Goal: Task Accomplishment & Management: Manage account settings

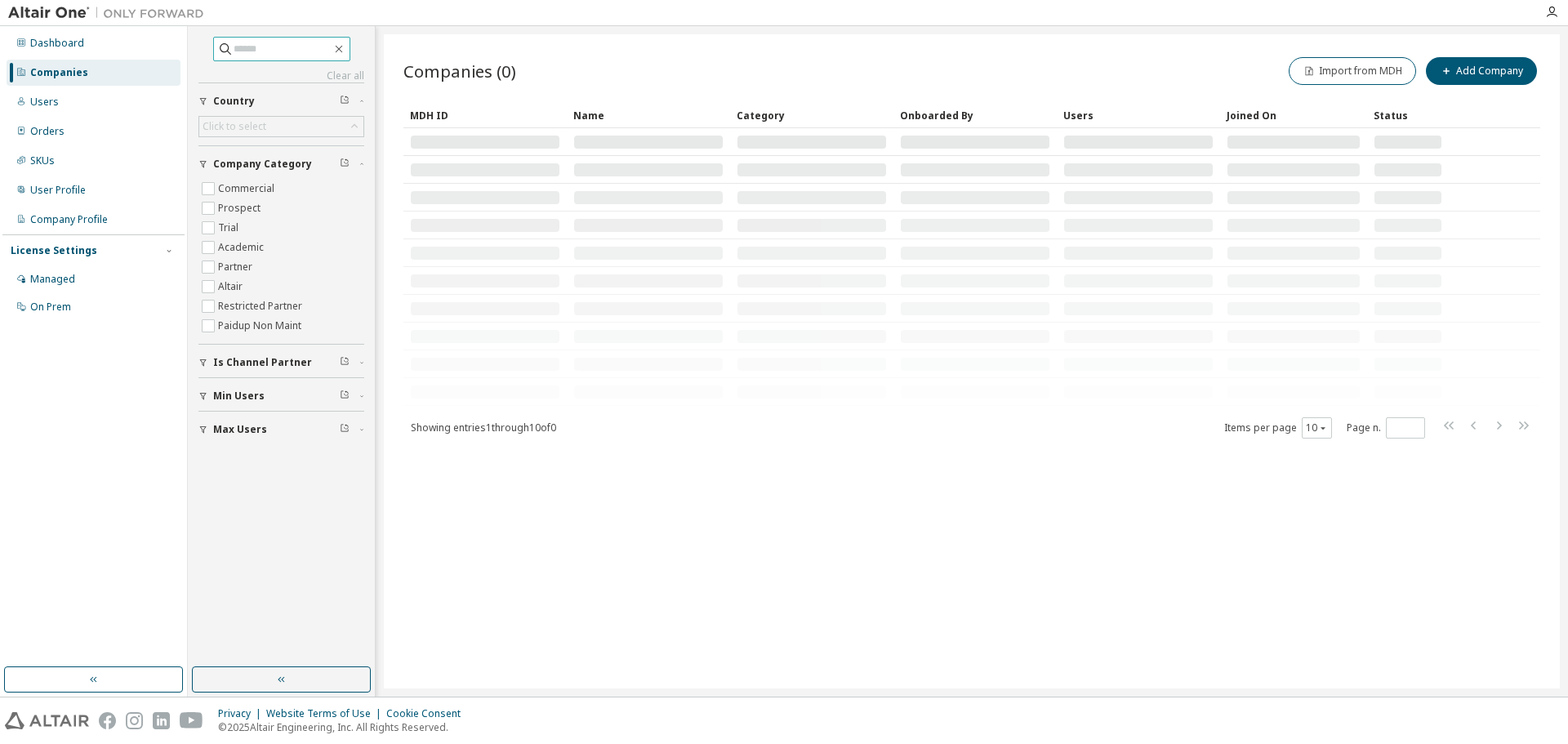
click at [305, 40] on span at bounding box center [282, 48] width 137 height 24
click at [302, 52] on input "text" at bounding box center [282, 48] width 98 height 16
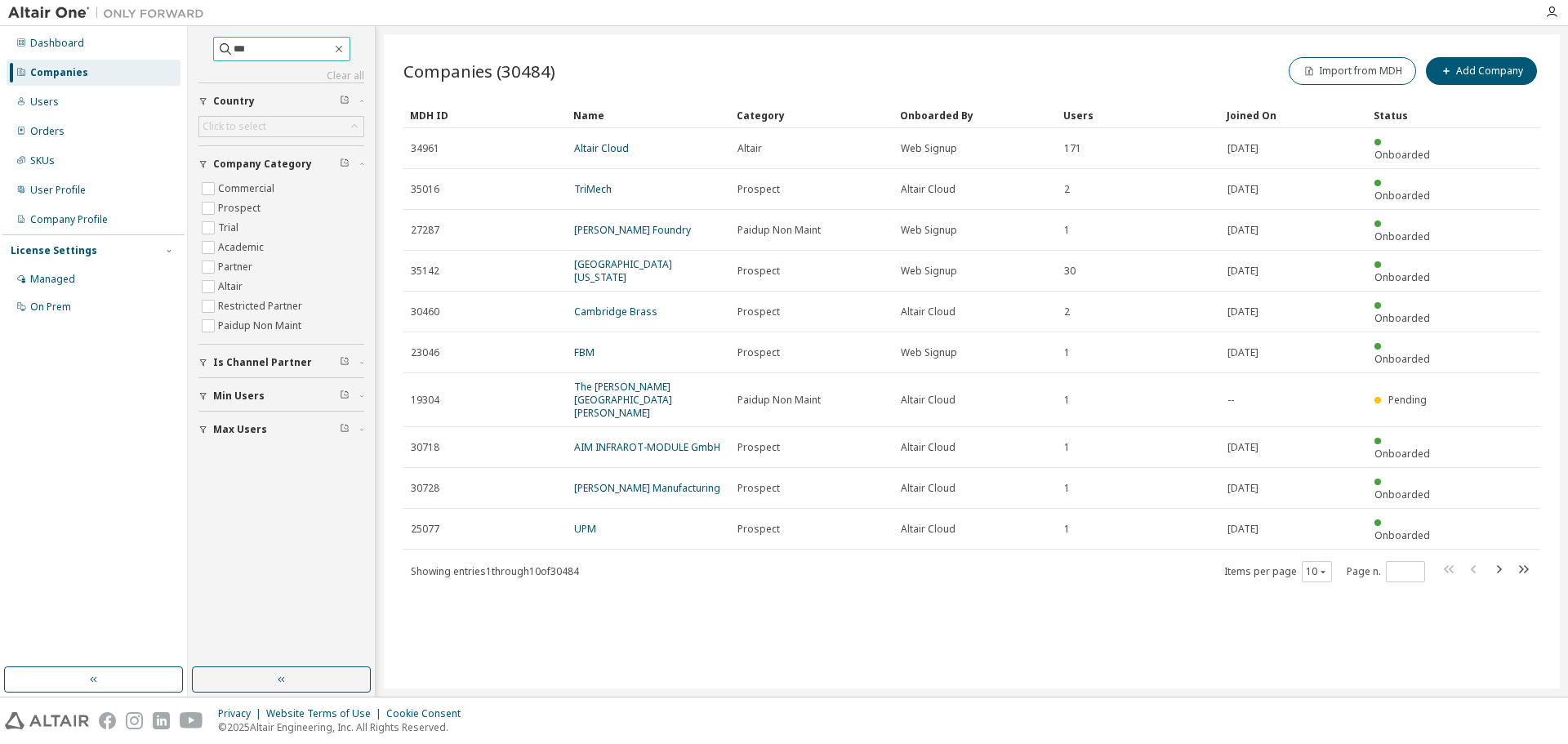
drag, startPoint x: 256, startPoint y: 47, endPoint x: 195, endPoint y: 45, distance: 61.0
click at [195, 45] on div "*** Clear all Max Users Min Users Is Channel Partner Company Category Commercia…" at bounding box center [281, 347] width 182 height 636
paste input "**********"
type input "**********"
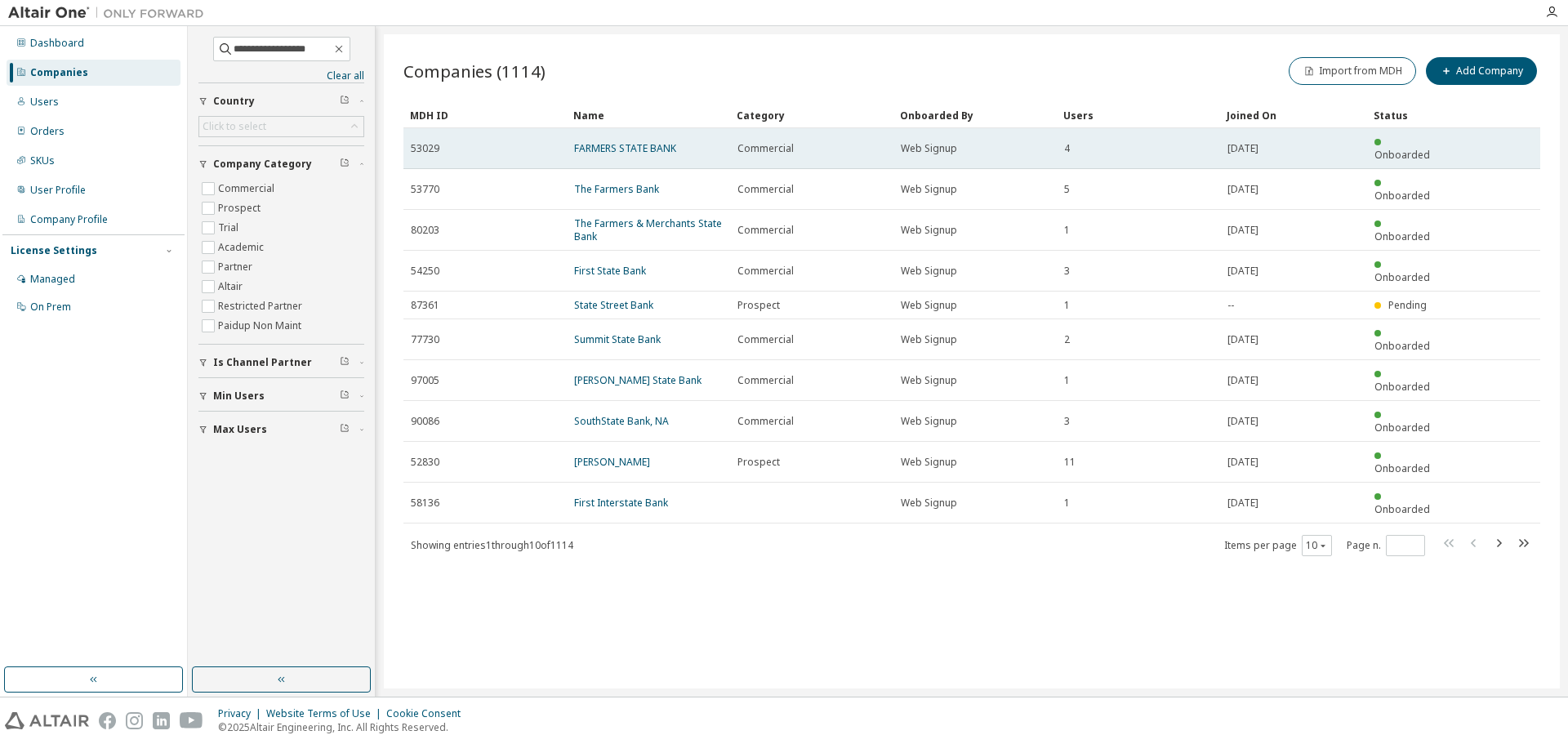
click at [651, 134] on td "FARMERS STATE BANK" at bounding box center [648, 149] width 163 height 41
click at [650, 134] on td "FARMERS STATE BANK" at bounding box center [648, 149] width 163 height 41
click at [647, 141] on link "FARMERS STATE BANK" at bounding box center [625, 148] width 102 height 14
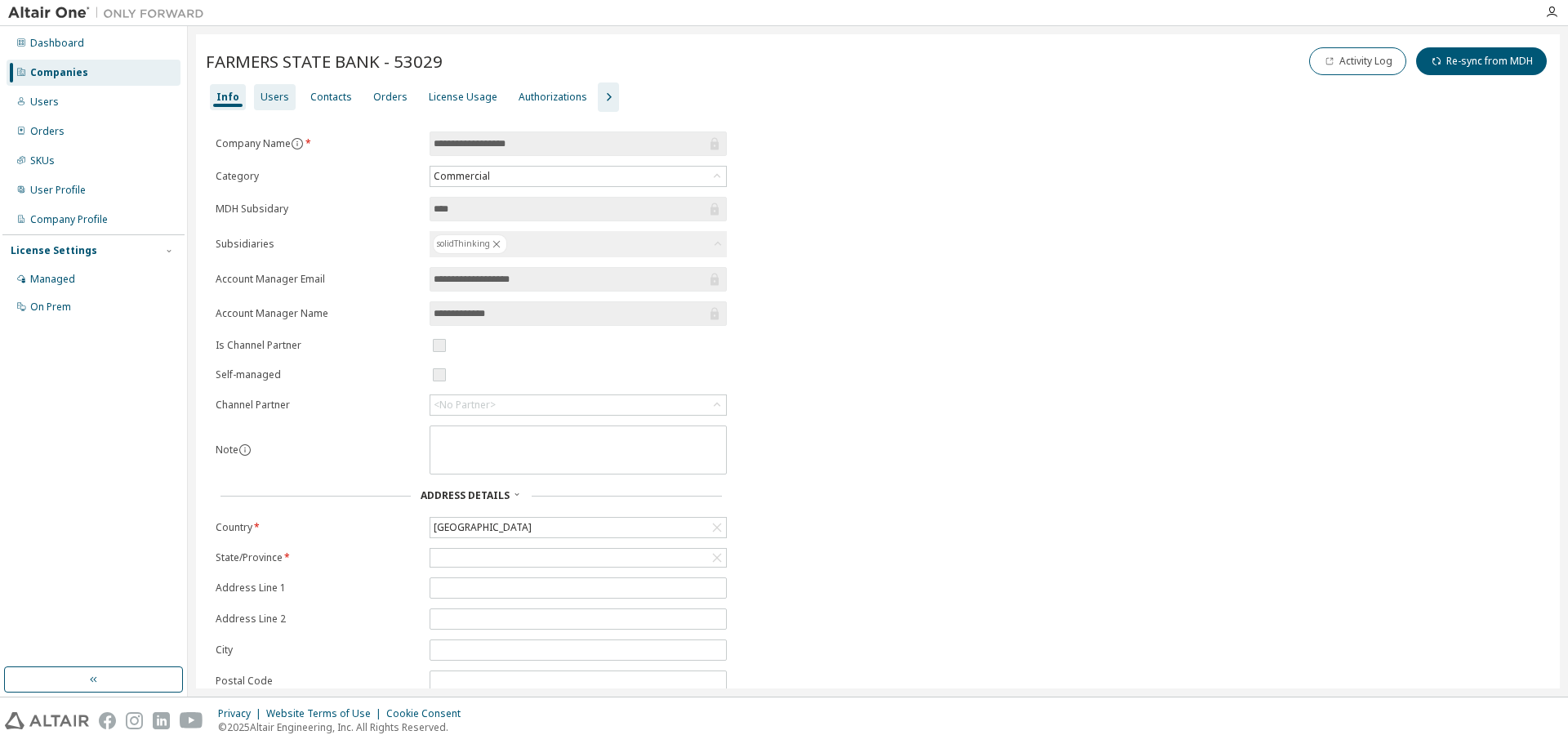
click at [268, 100] on div "Users" at bounding box center [275, 98] width 29 height 14
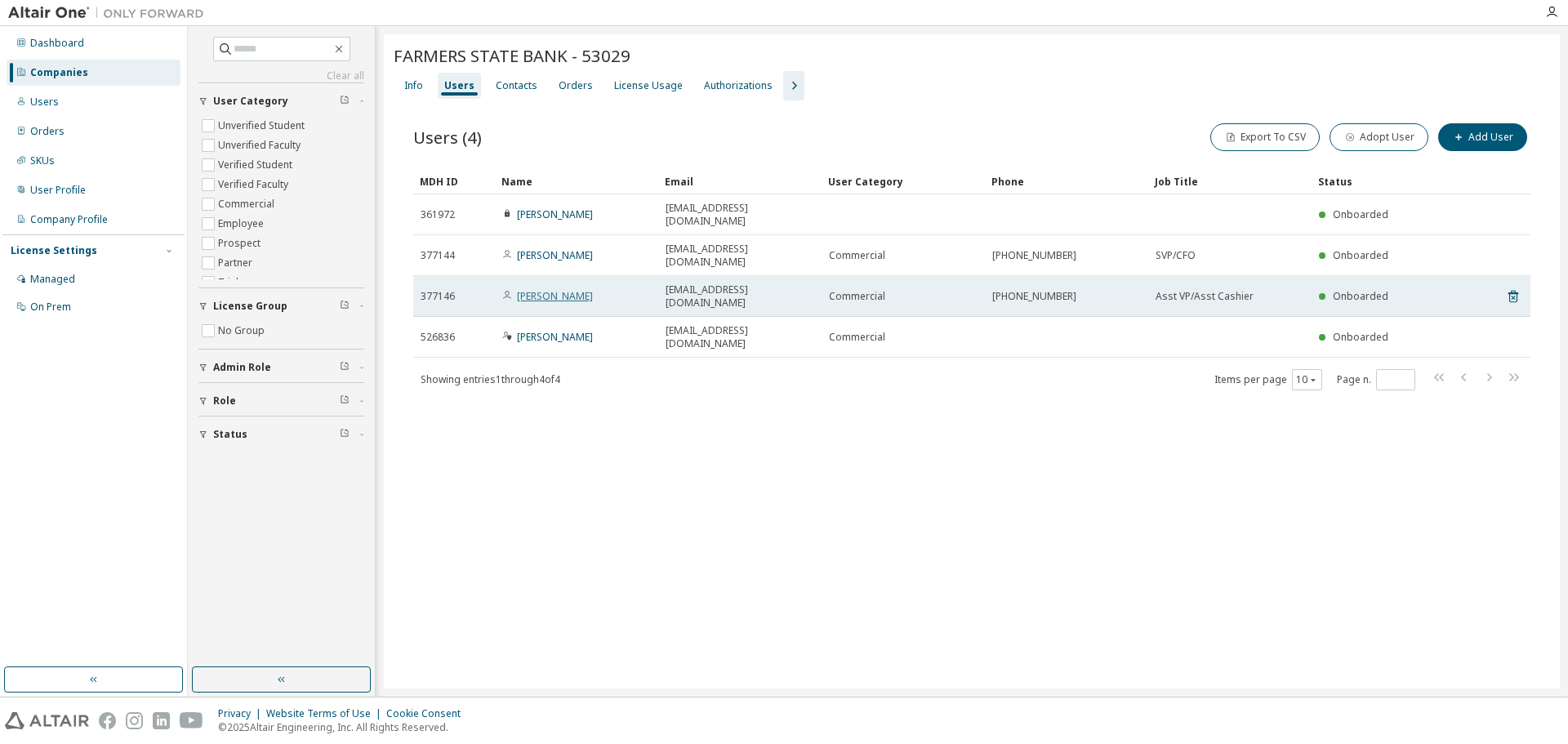
click at [553, 289] on link "[PERSON_NAME]" at bounding box center [555, 296] width 76 height 14
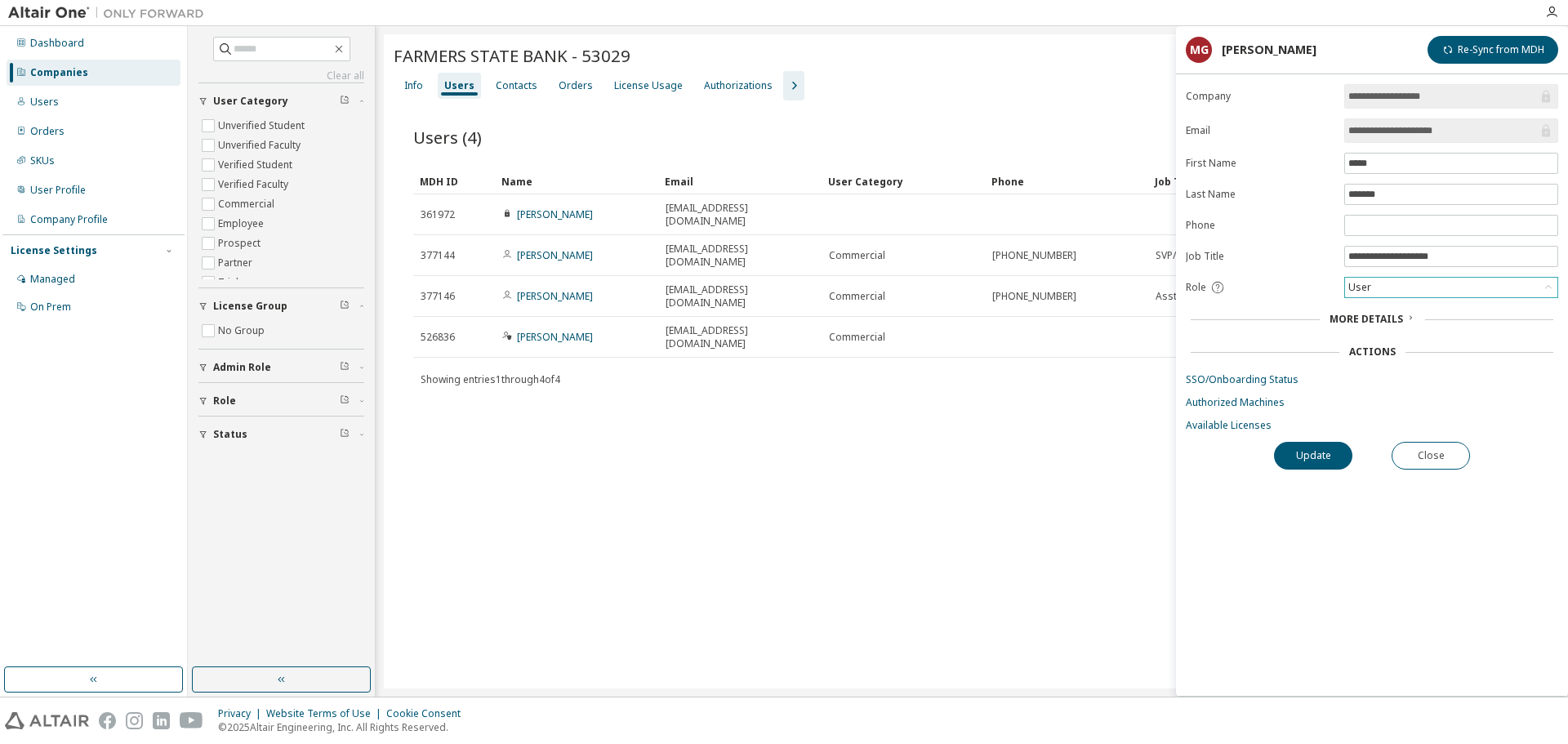
click at [1361, 290] on div "User" at bounding box center [1359, 287] width 28 height 18
click at [1358, 306] on li "Admin" at bounding box center [1450, 308] width 209 height 21
click at [1328, 457] on button "Update" at bounding box center [1312, 455] width 78 height 28
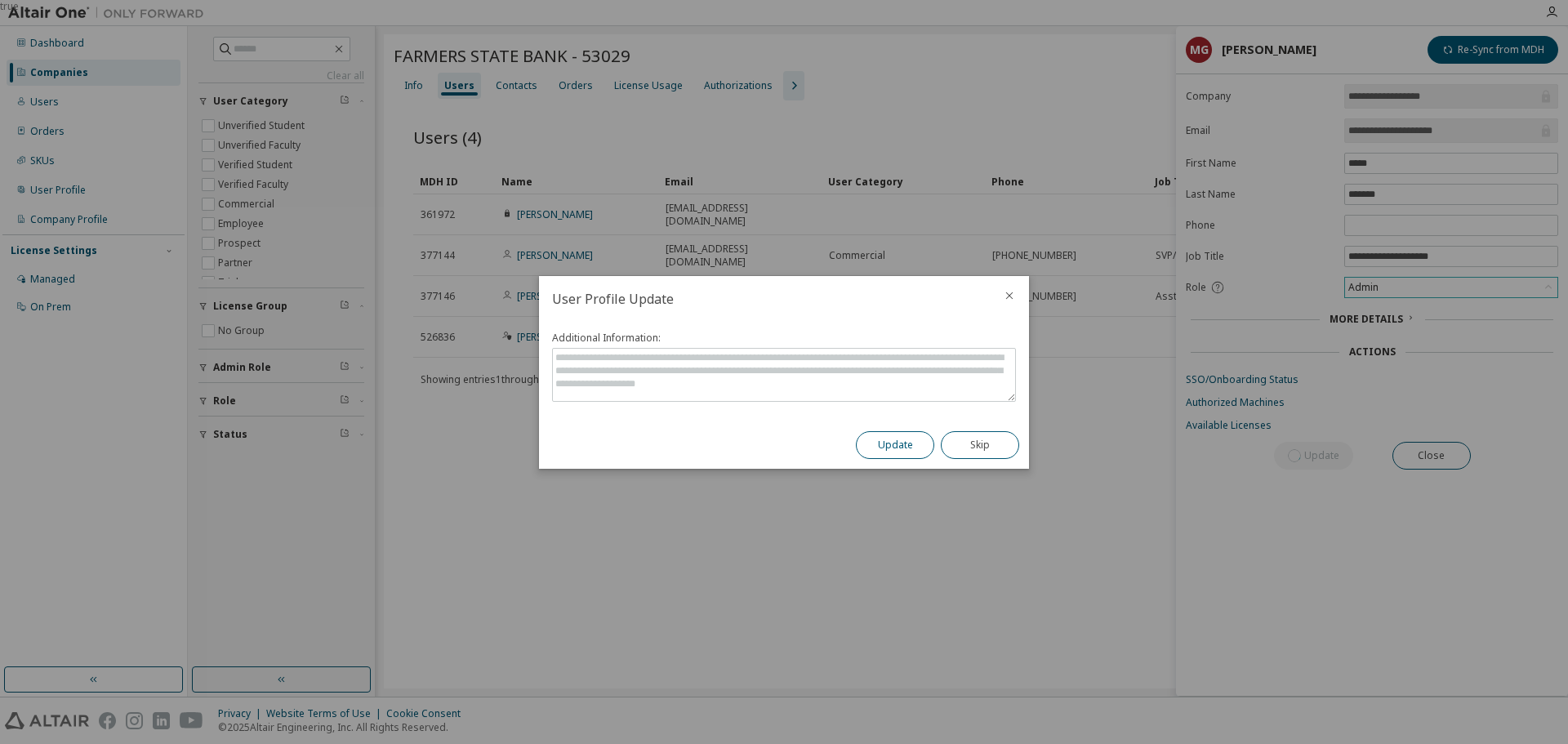
click at [903, 447] on button "Update" at bounding box center [895, 444] width 78 height 28
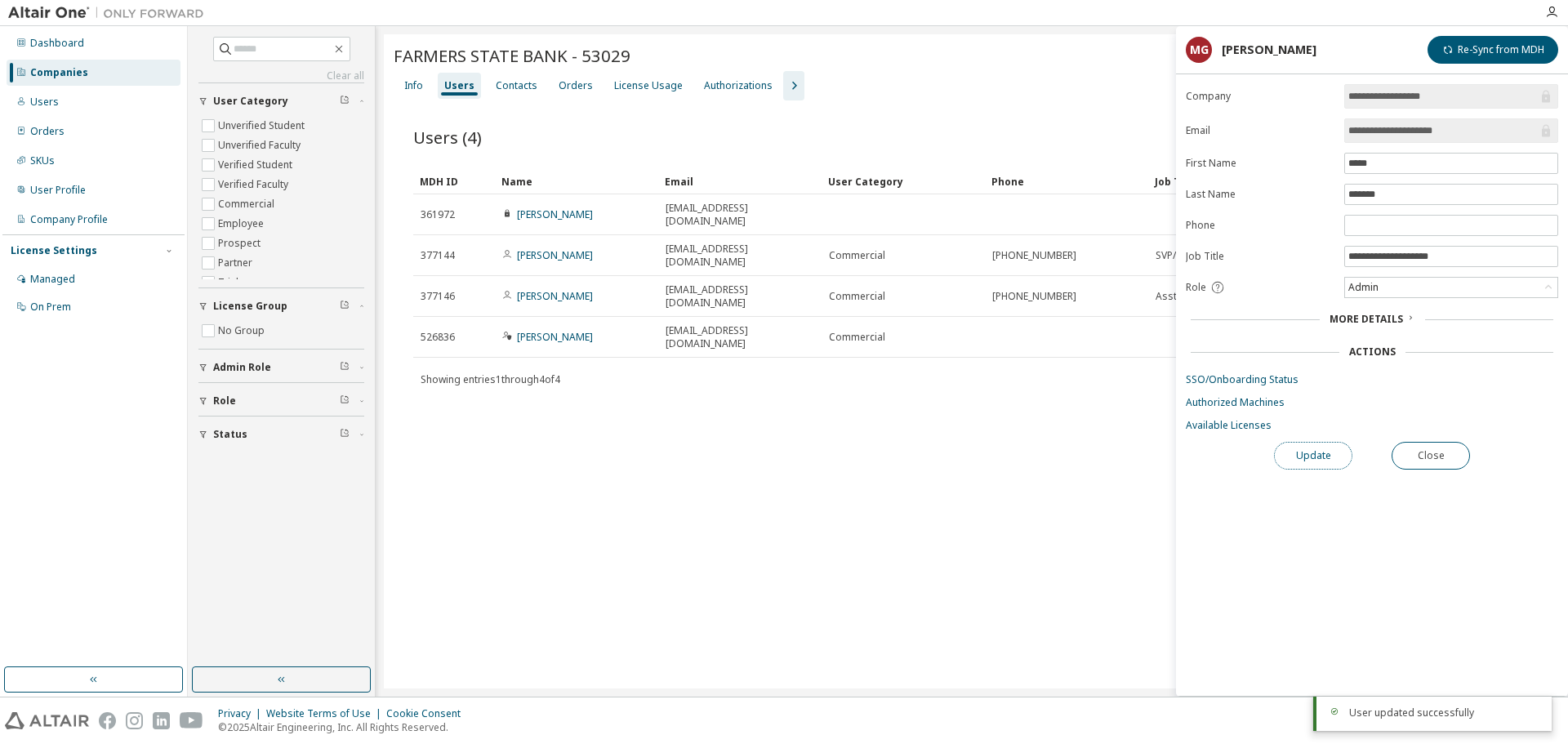
click at [1305, 462] on button "Update" at bounding box center [1312, 455] width 78 height 28
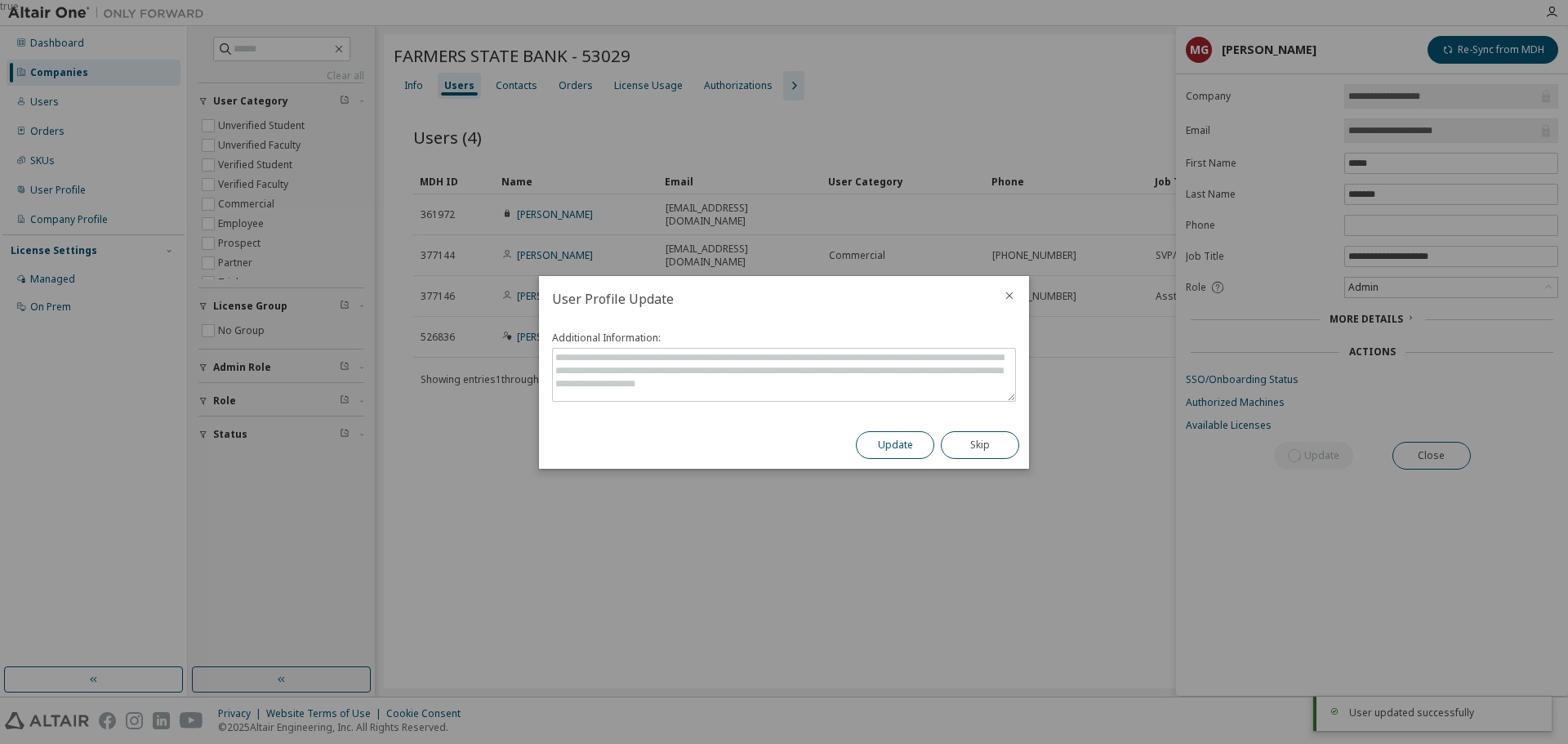
click at [866, 444] on button "Update" at bounding box center [895, 444] width 78 height 28
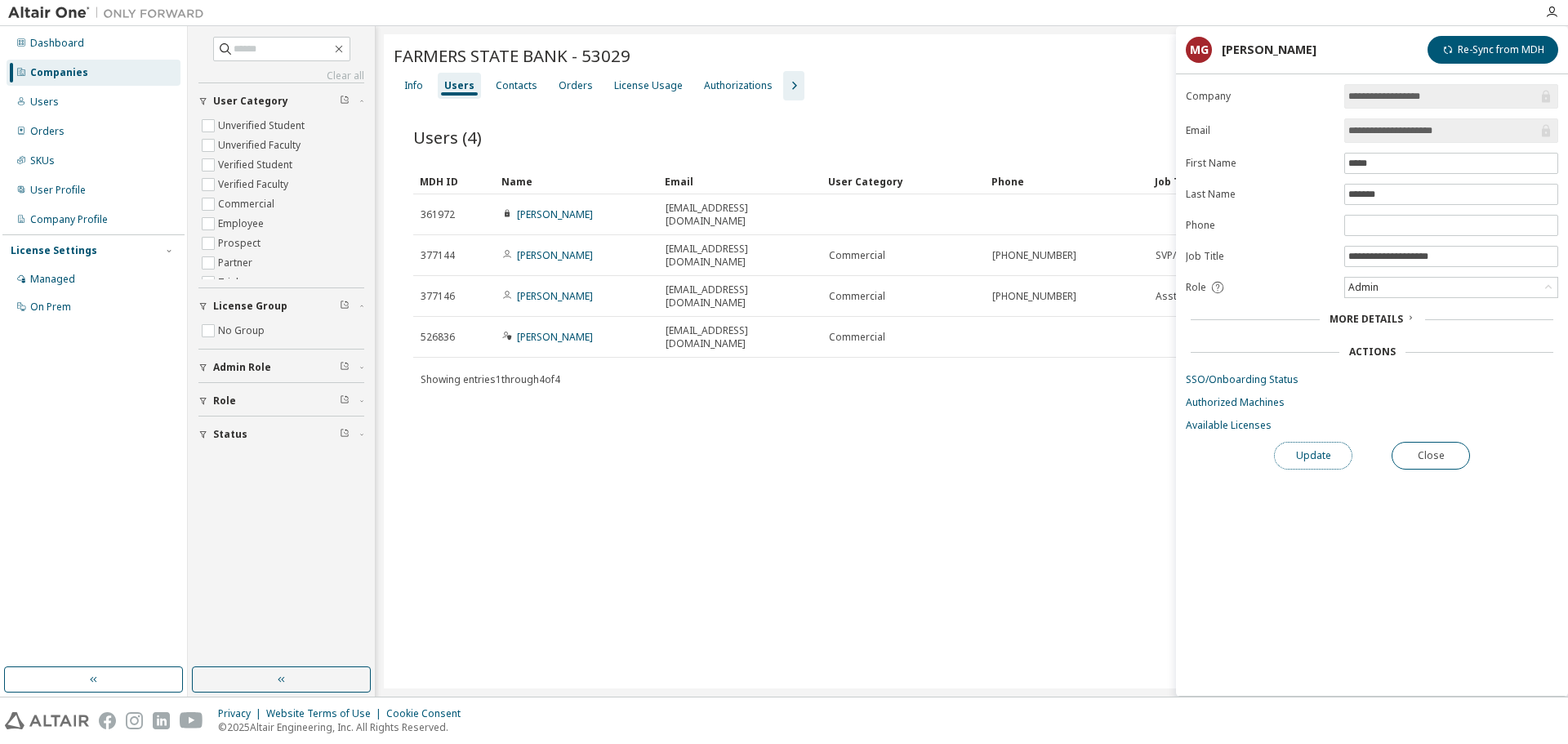
click at [1315, 456] on button "Update" at bounding box center [1312, 455] width 78 height 28
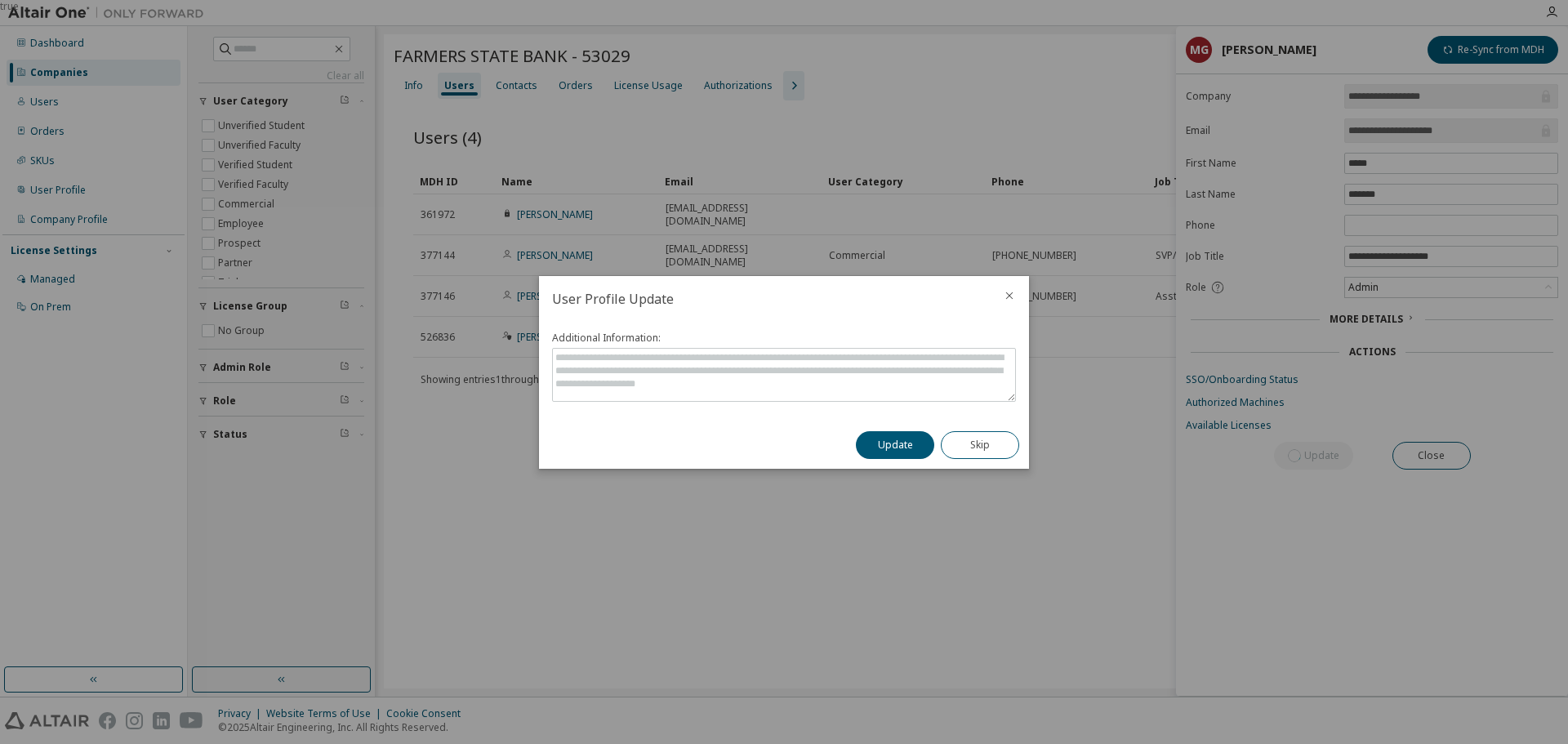
click at [907, 443] on button "Update" at bounding box center [895, 444] width 78 height 28
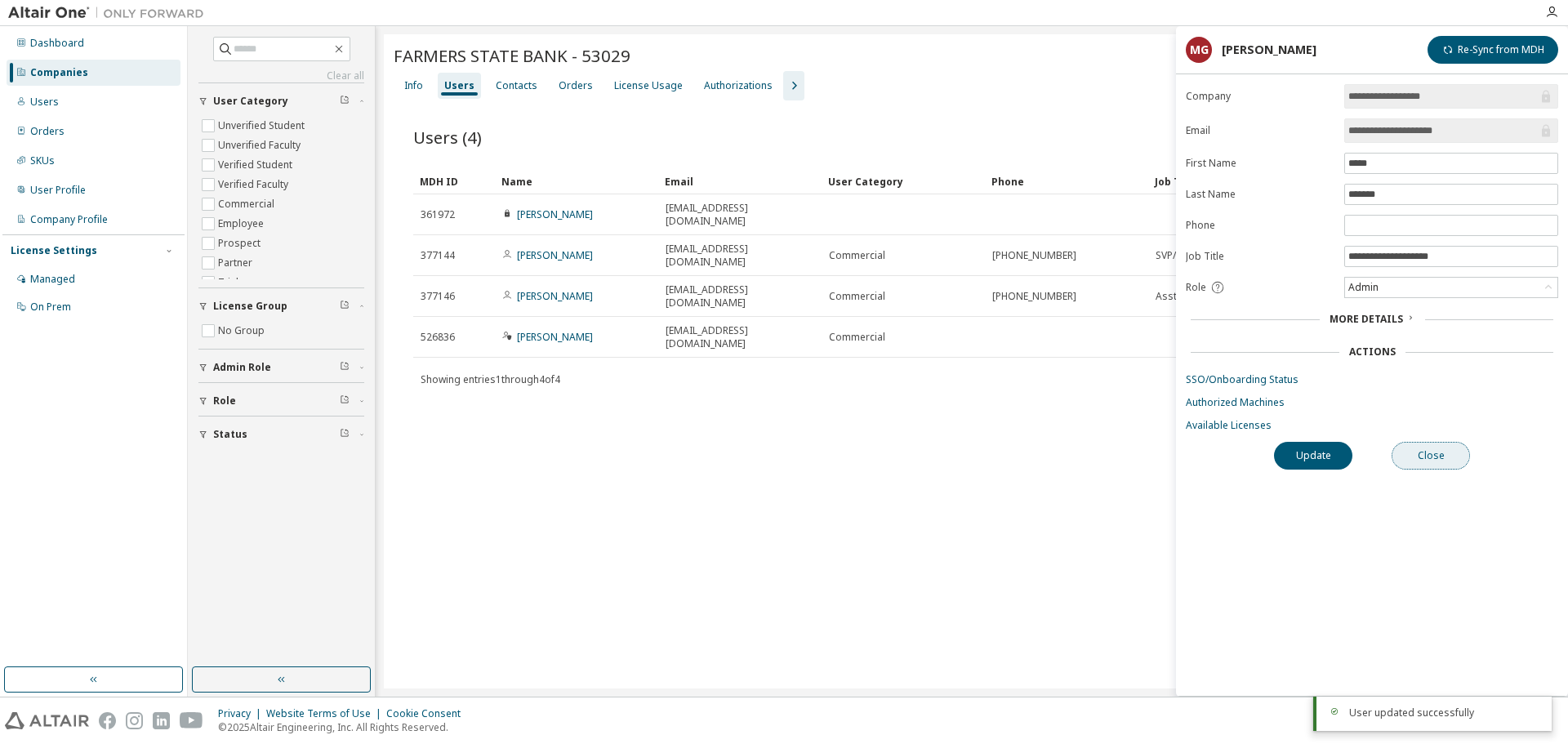
click at [1425, 457] on button "Close" at bounding box center [1430, 455] width 78 height 28
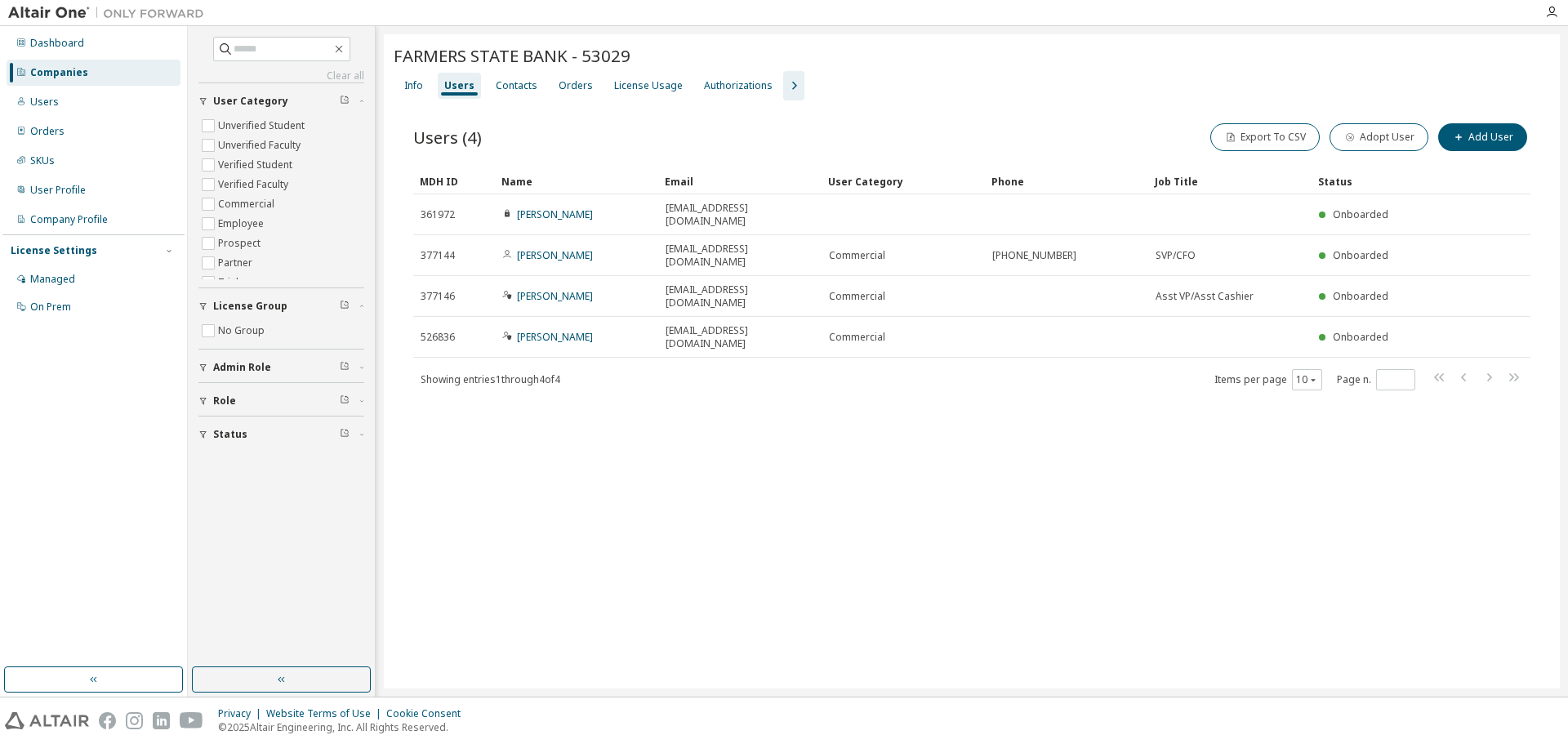
click at [666, 511] on div "FARMERS STATE BANK - 53029 Clear Load Save Save As Field Operator Value Select …" at bounding box center [971, 360] width 1176 height 654
click at [683, 529] on div "FARMERS STATE BANK - 53029 Clear Load Save Save As Field Operator Value Select …" at bounding box center [971, 360] width 1176 height 654
click at [788, 460] on div "FARMERS STATE BANK - 53029 Clear Load Save Save As Field Operator Value Select …" at bounding box center [971, 360] width 1176 height 654
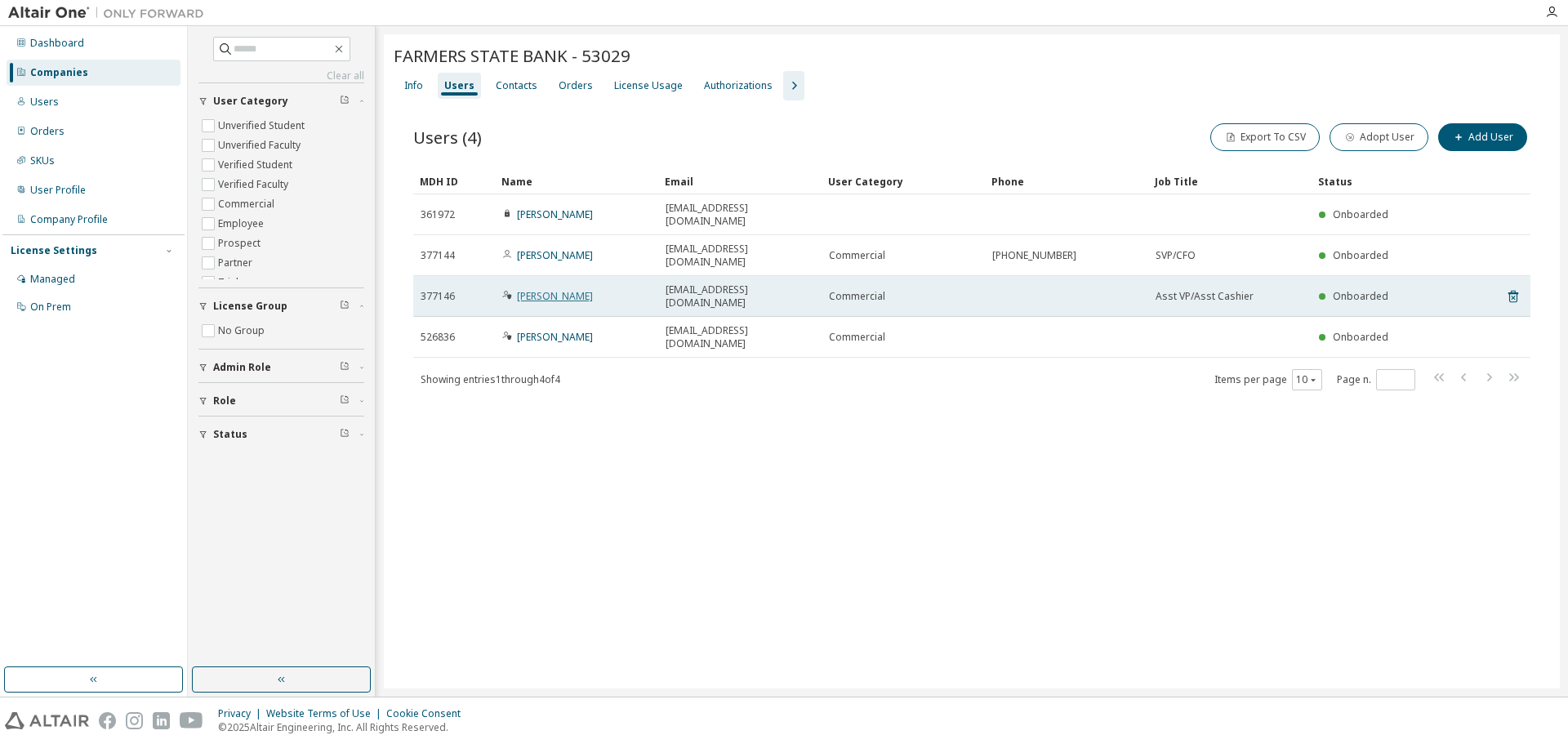
click at [538, 289] on link "[PERSON_NAME]" at bounding box center [555, 296] width 76 height 14
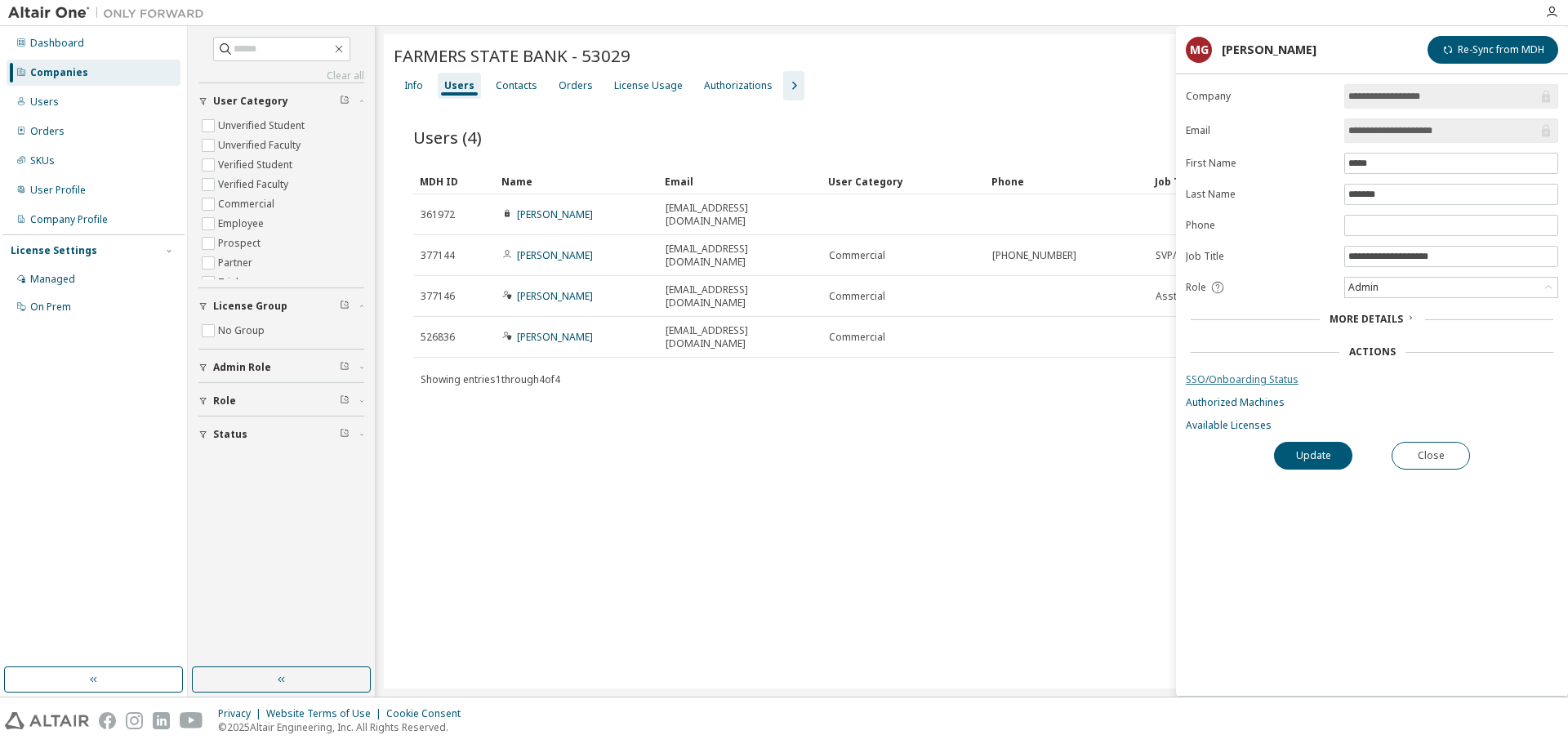
click at [1278, 383] on link "SSO/Onboarding Status" at bounding box center [1371, 380] width 372 height 14
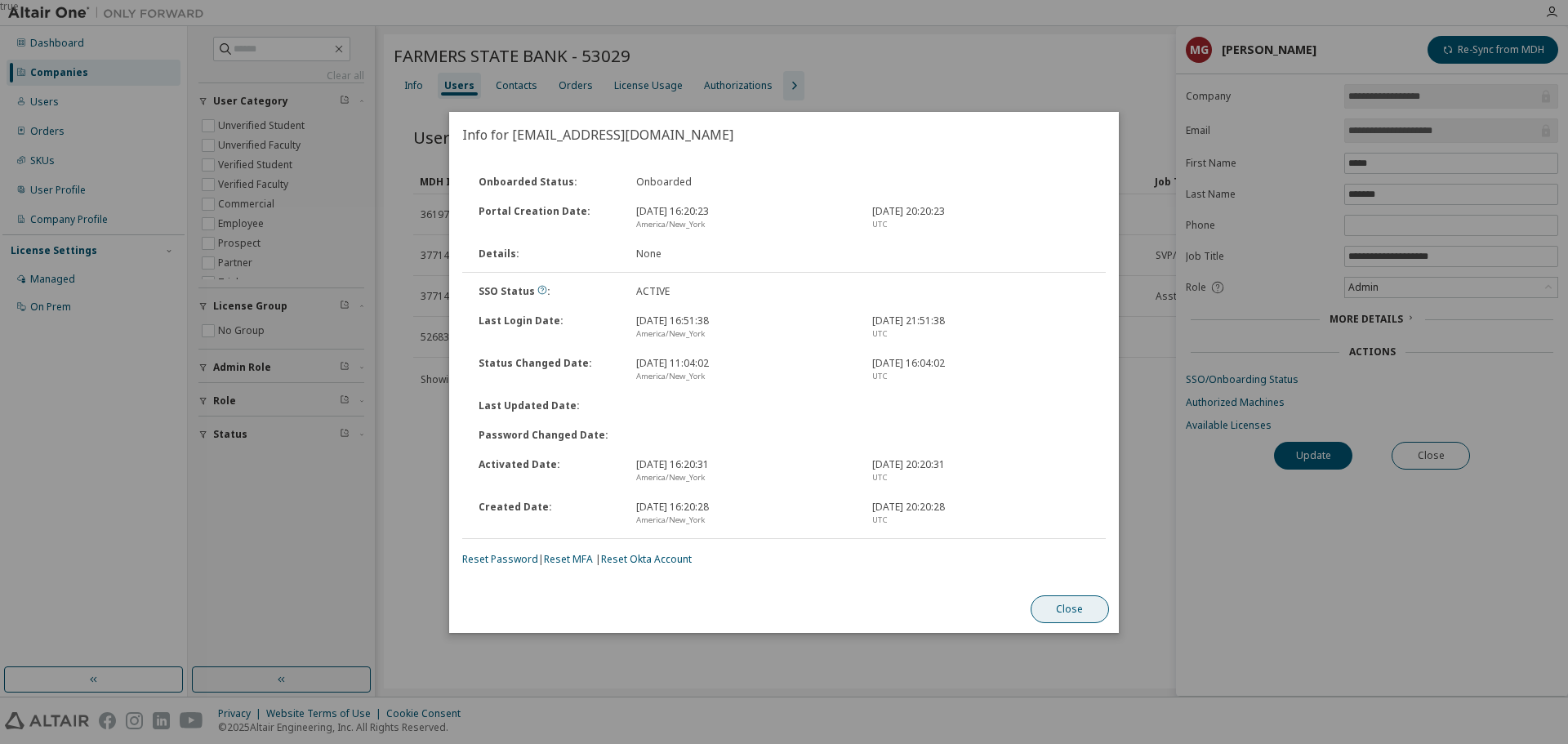
click at [1073, 615] on button "Close" at bounding box center [1069, 609] width 78 height 28
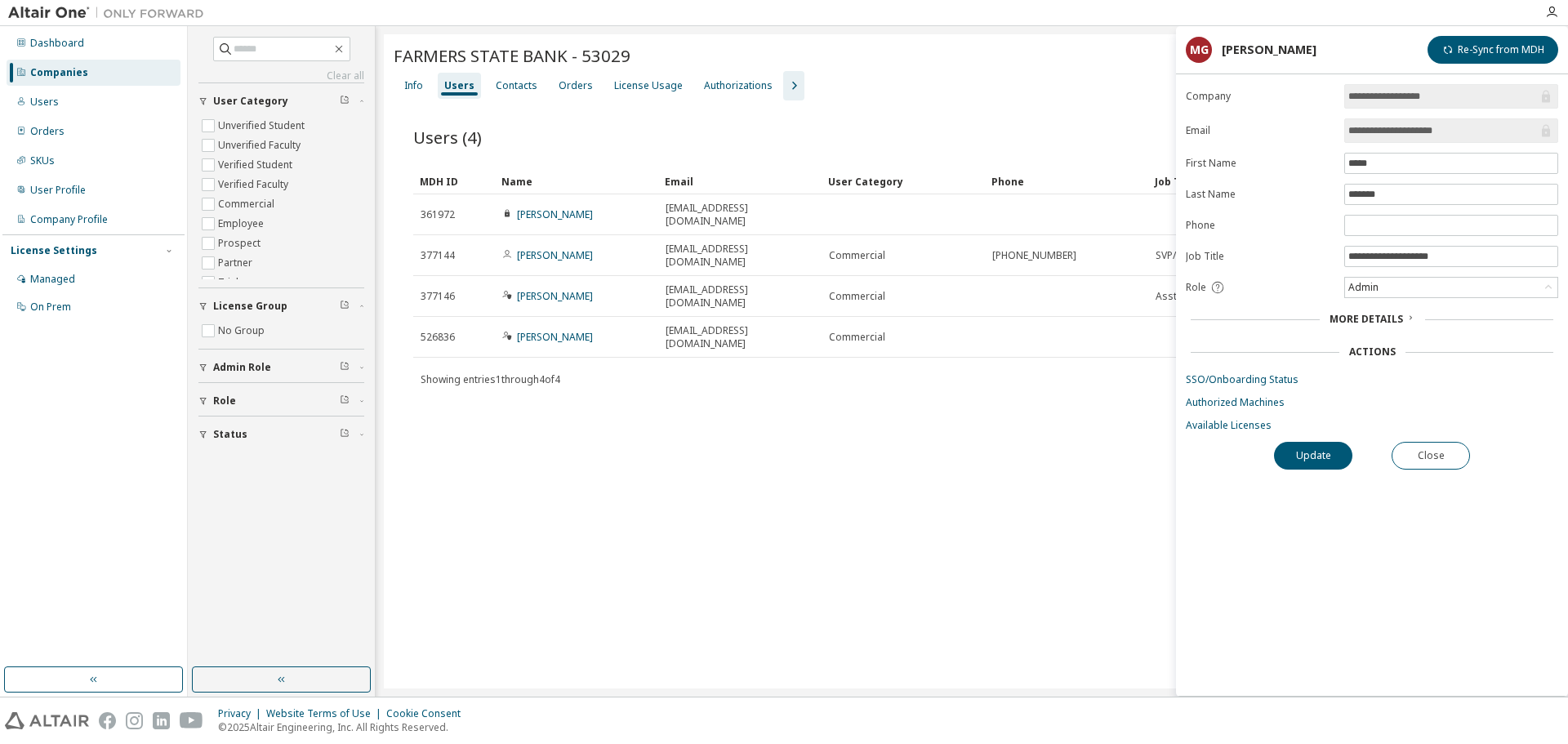
click at [658, 504] on div "FARMERS STATE BANK - 53029 Clear Load Save Save As Field Operator Value Select …" at bounding box center [971, 360] width 1176 height 654
click at [1432, 463] on button "Close" at bounding box center [1430, 455] width 78 height 28
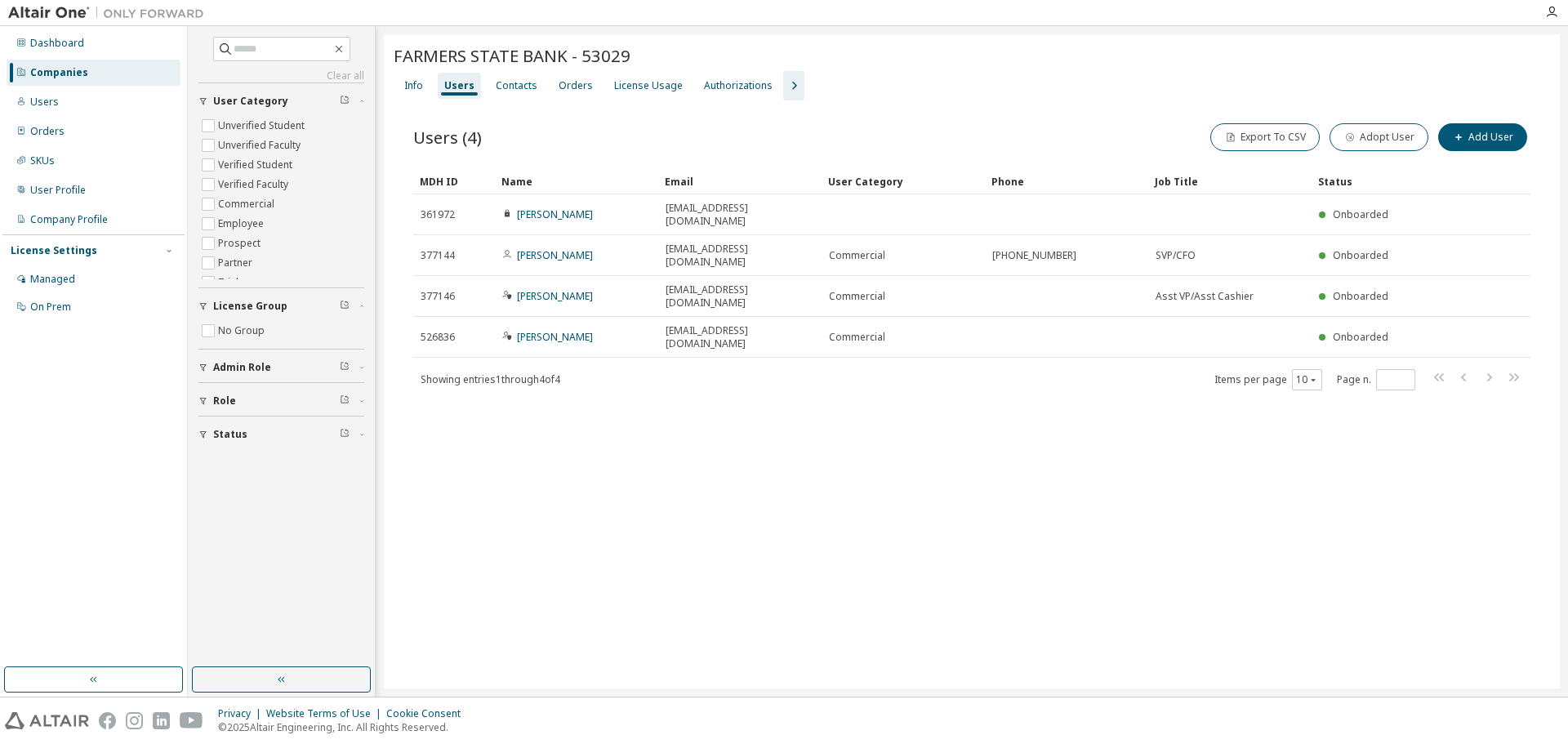
click at [936, 546] on div "FARMERS STATE BANK - 53029 Clear Load Save Save As Field Operator Value Select …" at bounding box center [971, 360] width 1176 height 654
click at [613, 546] on div "FARMERS STATE BANK - 53029 Clear Load Save Save As Field Operator Value Select …" at bounding box center [971, 360] width 1176 height 654
